Goal: Communication & Community: Answer question/provide support

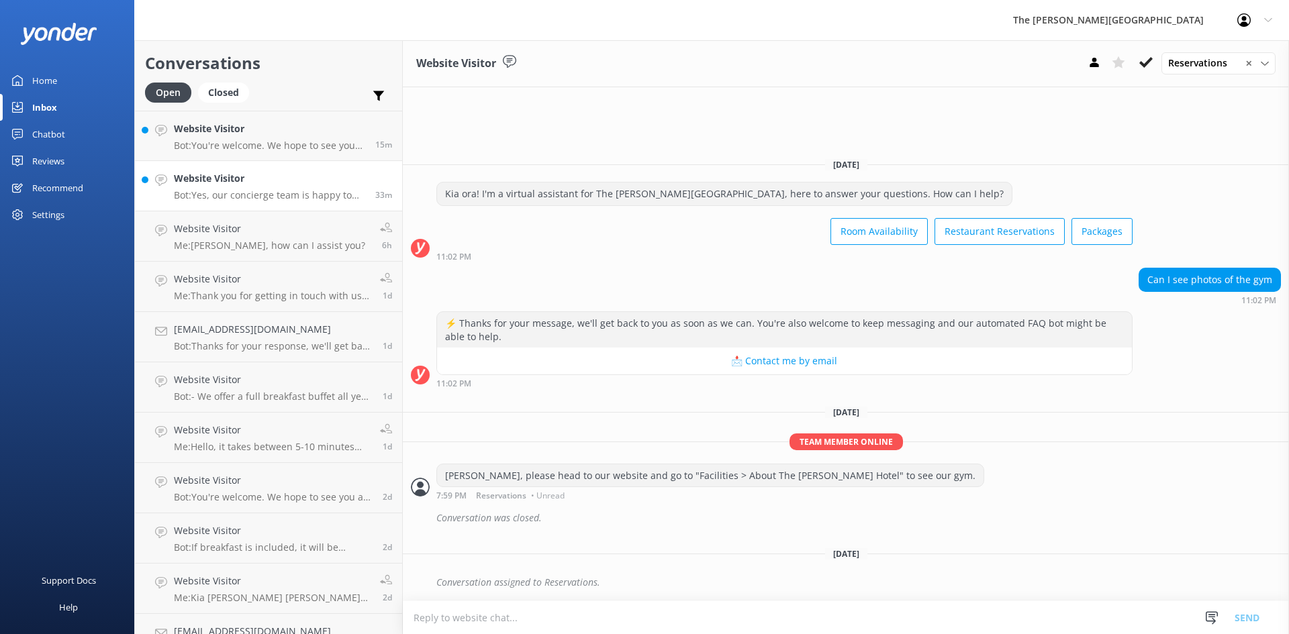
click at [304, 187] on div "Website Visitor Bot: Yes, our concierge team is happy to help plan your itinera…" at bounding box center [269, 186] width 191 height 30
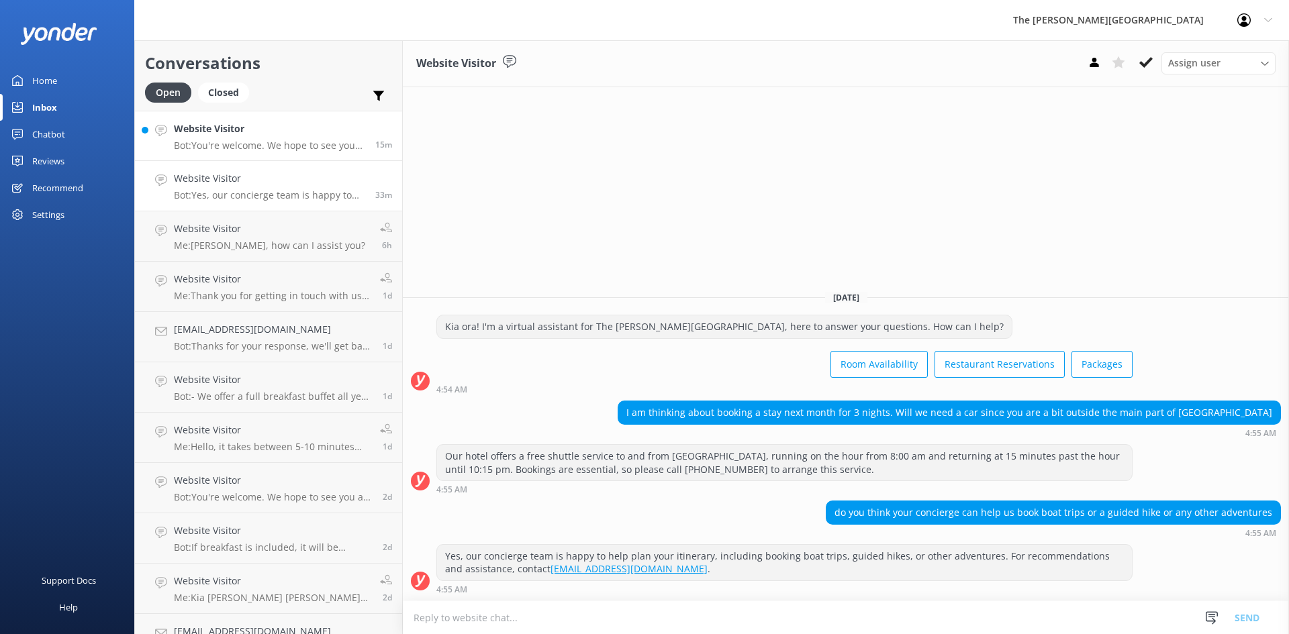
click at [237, 154] on link "Website Visitor Bot: You're welcome. We hope to see you at The [PERSON_NAME][GE…" at bounding box center [268, 136] width 267 height 50
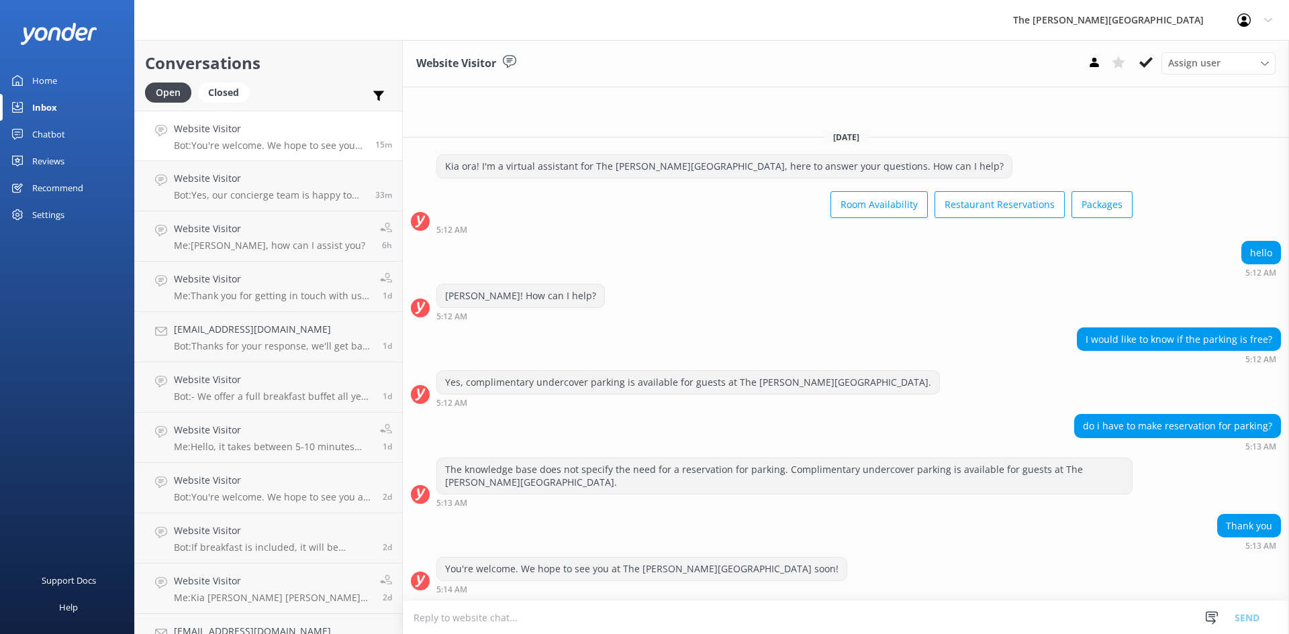
click at [248, 136] on h4 "Website Visitor" at bounding box center [269, 129] width 191 height 15
click at [254, 182] on h4 "Website Visitor" at bounding box center [269, 178] width 191 height 15
